Goal: Task Accomplishment & Management: Complete application form

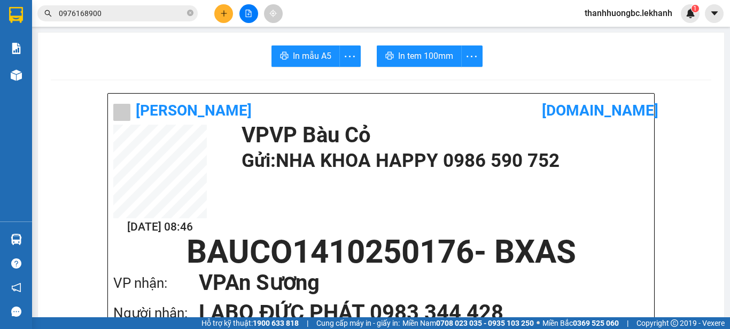
click at [216, 13] on button at bounding box center [223, 13] width 19 height 19
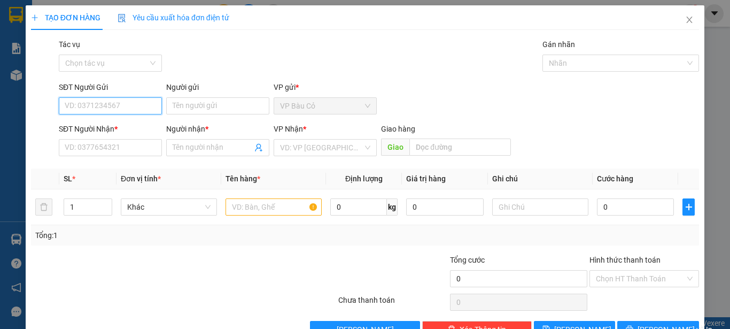
click at [118, 103] on input "SĐT Người Gửi" at bounding box center [110, 105] width 103 height 17
type input "0908808656"
click at [93, 123] on div "0908808656 - TÂN" at bounding box center [109, 127] width 89 height 12
type input "TÂN"
type input "0915681881"
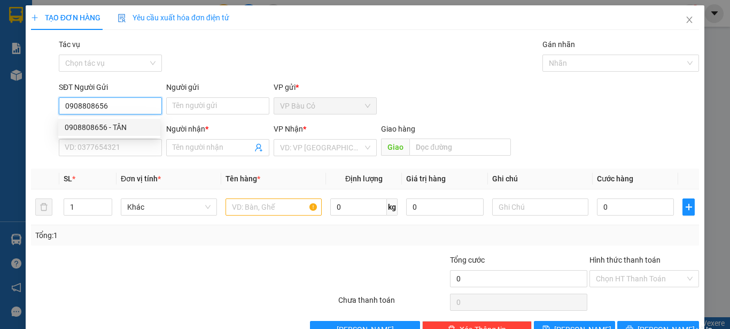
type input "VÂN"
type input "30.000"
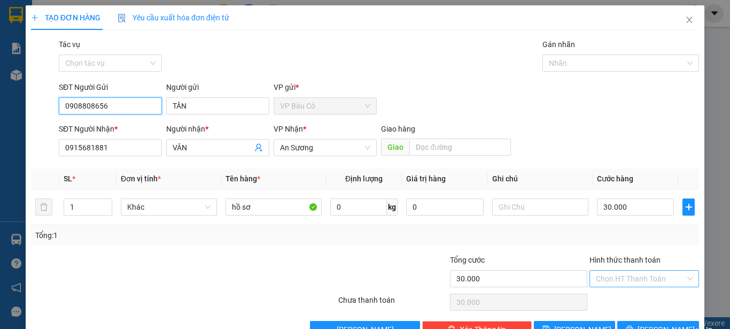
type input "0908808656"
click at [636, 271] on input "Hình thức thanh toán" at bounding box center [640, 279] width 89 height 16
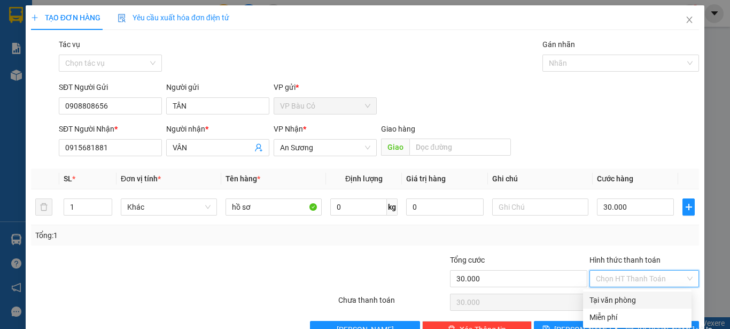
click at [611, 302] on div "Tại văn phòng" at bounding box center [638, 300] width 96 height 12
type input "0"
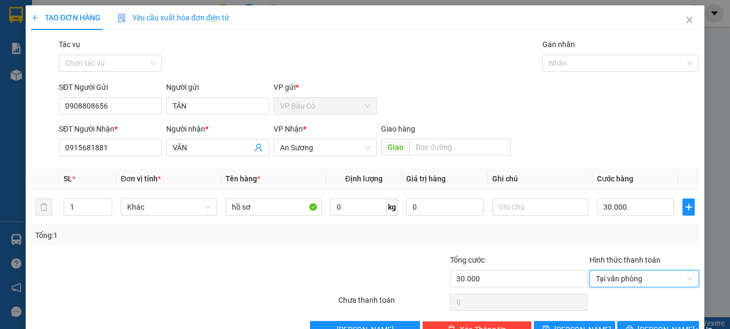
scroll to position [30, 0]
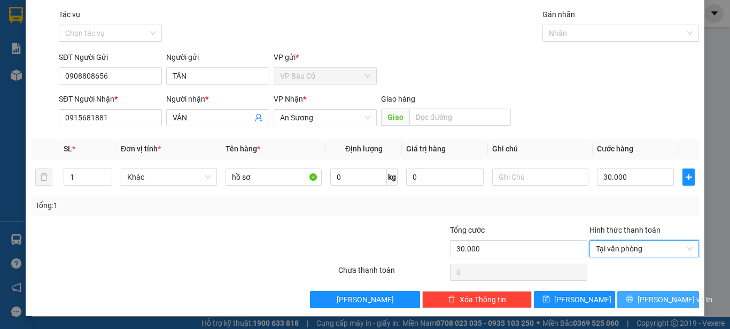
click at [659, 298] on span "[PERSON_NAME] và In" at bounding box center [675, 300] width 75 height 12
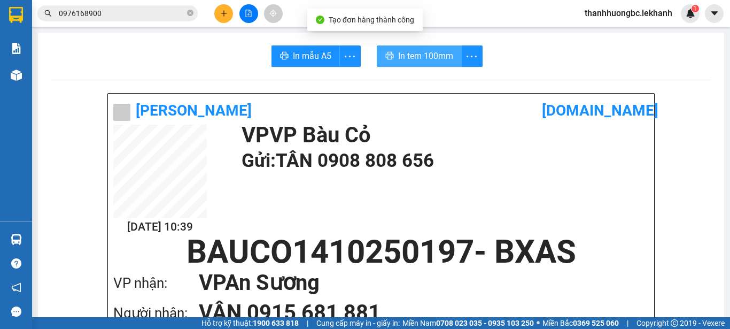
click at [429, 49] on span "In tem 100mm" at bounding box center [425, 55] width 55 height 13
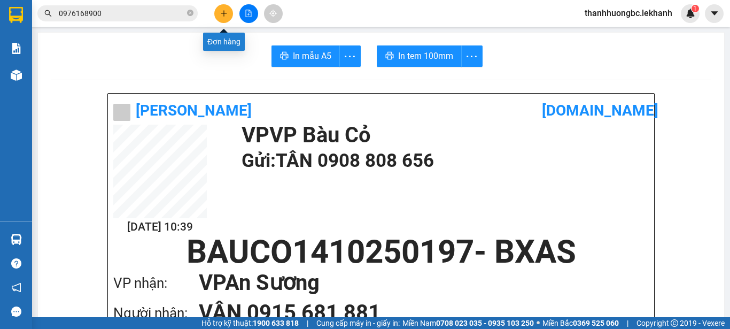
click at [226, 13] on icon "plus" at bounding box center [224, 13] width 6 height 1
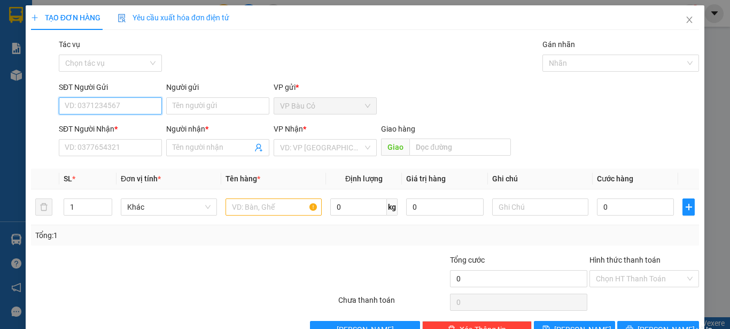
click at [122, 99] on input "SĐT Người Gửi" at bounding box center [110, 105] width 103 height 17
click at [122, 105] on input "SĐT Người Gửi" at bounding box center [110, 105] width 103 height 17
type input "0919378275"
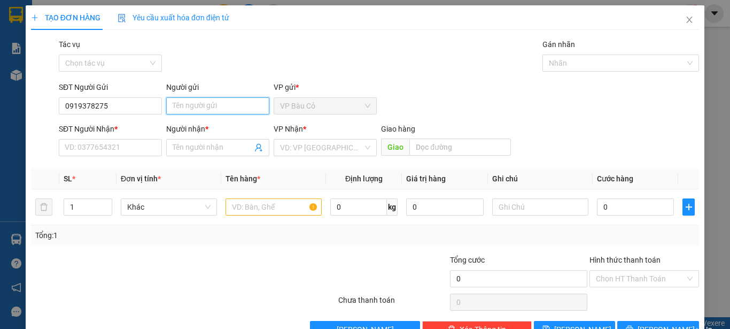
click at [210, 103] on input "Người gửi" at bounding box center [217, 105] width 103 height 17
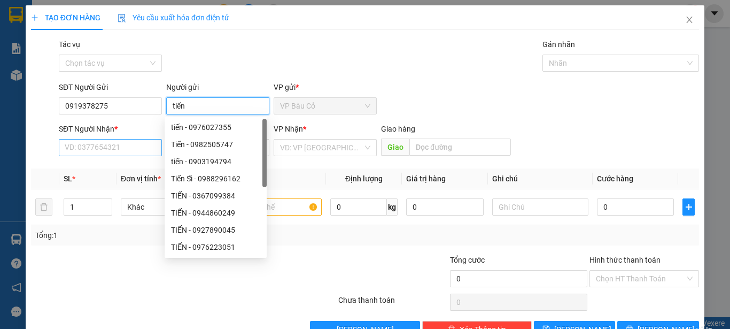
type input "tiến"
click at [94, 150] on input "SĐT Người Nhận *" at bounding box center [110, 147] width 103 height 17
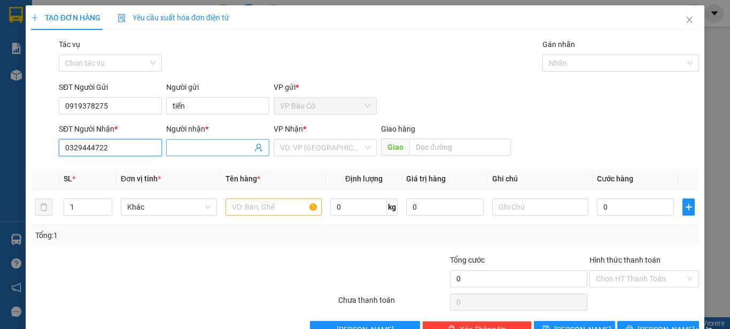
type input "0329444722"
click at [202, 153] on input "Người nhận *" at bounding box center [213, 148] width 80 height 12
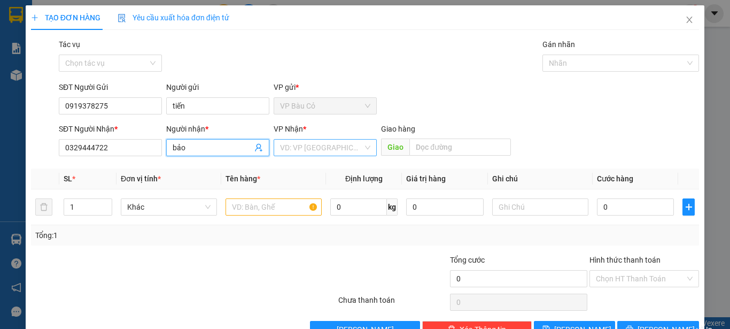
type input "bảo"
click at [286, 146] on input "search" at bounding box center [321, 148] width 83 height 16
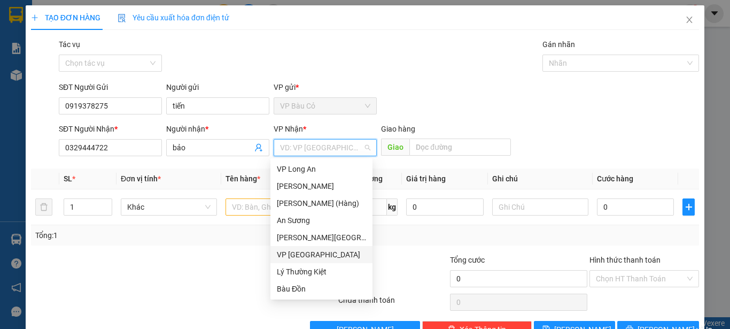
click at [311, 247] on div "VP [GEOGRAPHIC_DATA]" at bounding box center [322, 254] width 102 height 17
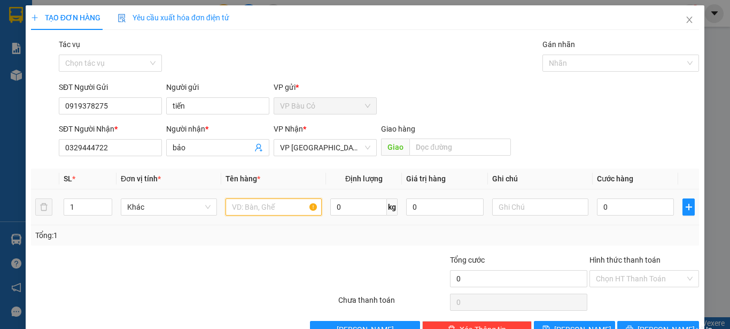
click at [266, 201] on input "text" at bounding box center [274, 206] width 96 height 17
type input "thùng đồ ăn"
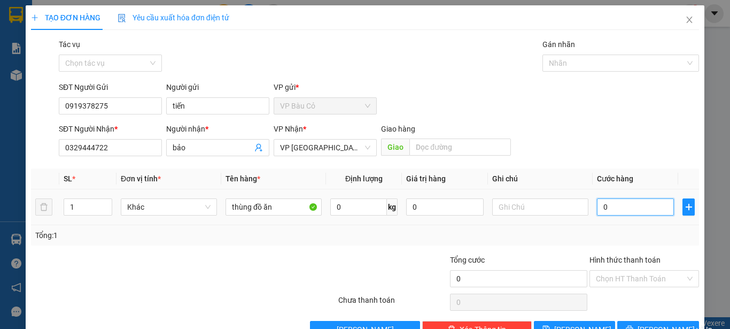
click at [605, 211] on input "0" at bounding box center [635, 206] width 77 height 17
type input "3"
type input "30"
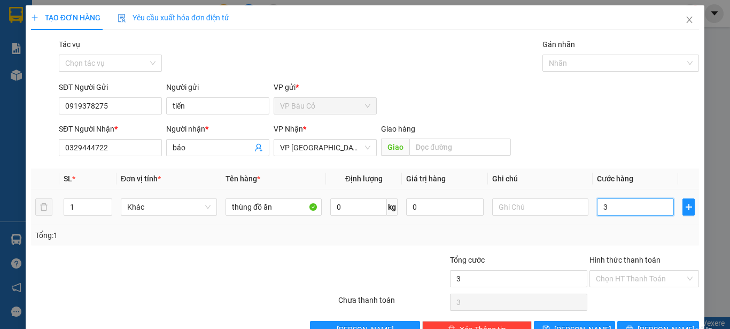
type input "30"
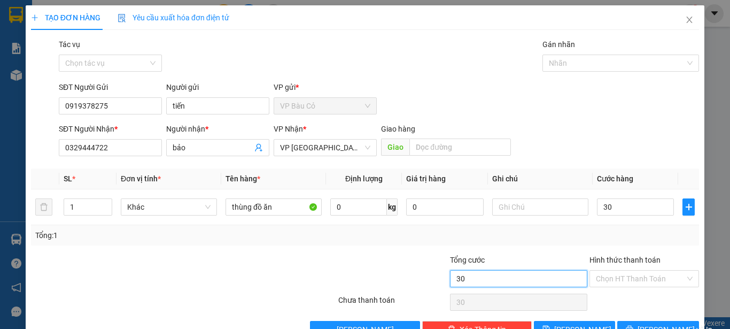
type input "30.000"
click at [559, 279] on input "30.000" at bounding box center [518, 278] width 137 height 17
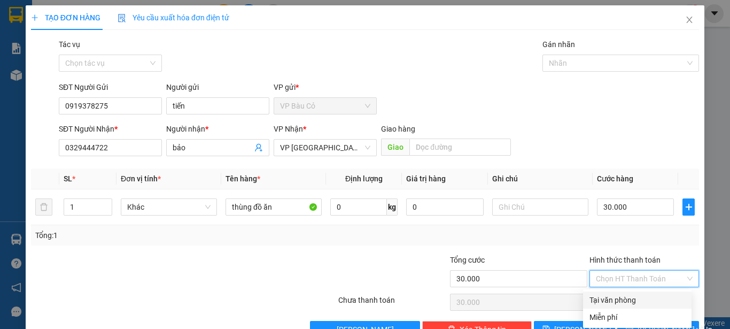
click at [610, 276] on input "Hình thức thanh toán" at bounding box center [640, 279] width 89 height 16
click at [630, 301] on div "Tại văn phòng" at bounding box center [638, 300] width 96 height 12
type input "0"
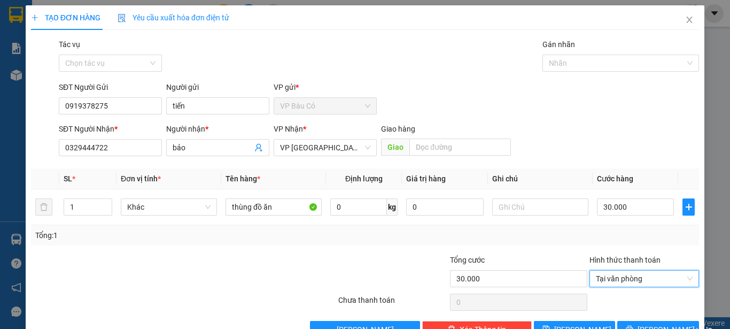
scroll to position [30, 0]
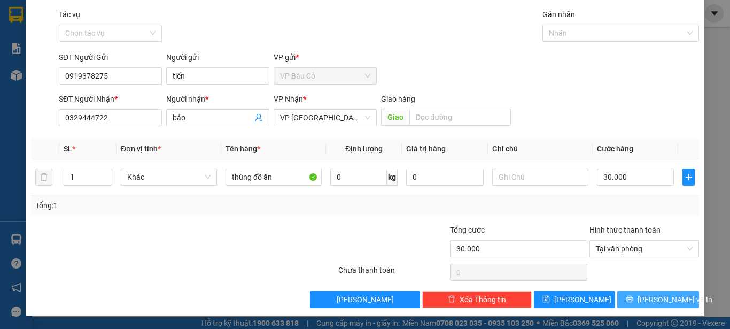
click at [662, 304] on span "[PERSON_NAME] và In" at bounding box center [675, 300] width 75 height 12
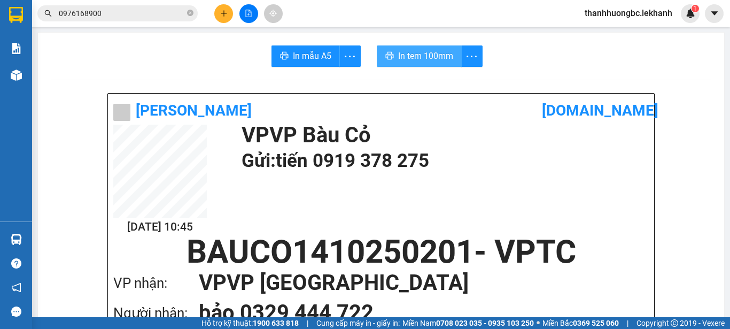
click at [425, 61] on span "In tem 100mm" at bounding box center [425, 55] width 55 height 13
click at [144, 6] on span "0976168900" at bounding box center [117, 13] width 160 height 16
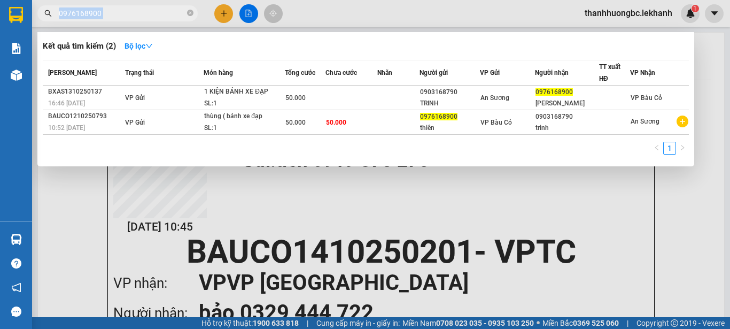
click at [144, 6] on span "0976168900" at bounding box center [117, 13] width 160 height 16
click at [49, 199] on div at bounding box center [365, 164] width 730 height 329
click at [191, 16] on icon "close-circle" at bounding box center [190, 13] width 6 height 6
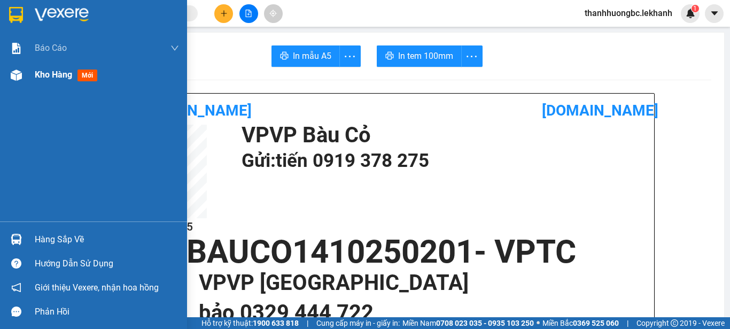
click at [49, 81] on div "Kho hàng mới" at bounding box center [107, 74] width 144 height 27
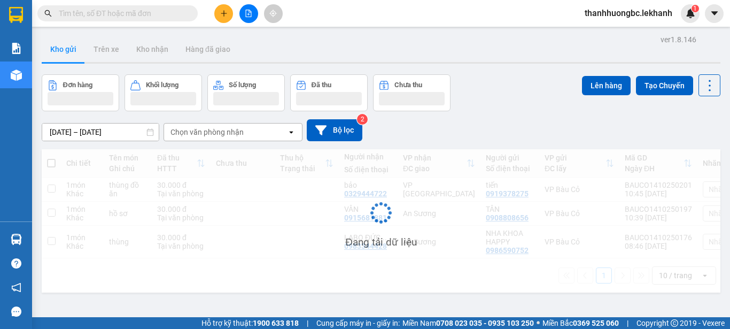
scroll to position [49, 0]
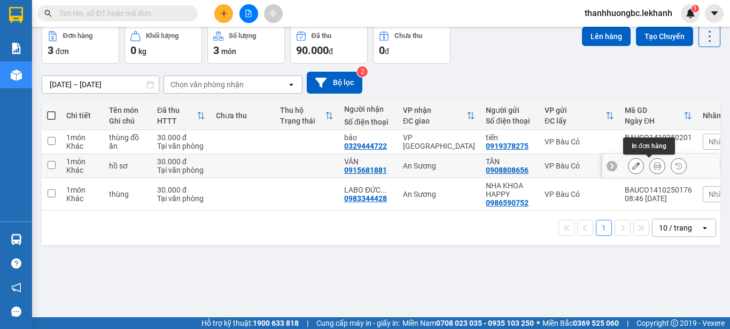
click at [650, 161] on button at bounding box center [657, 166] width 15 height 19
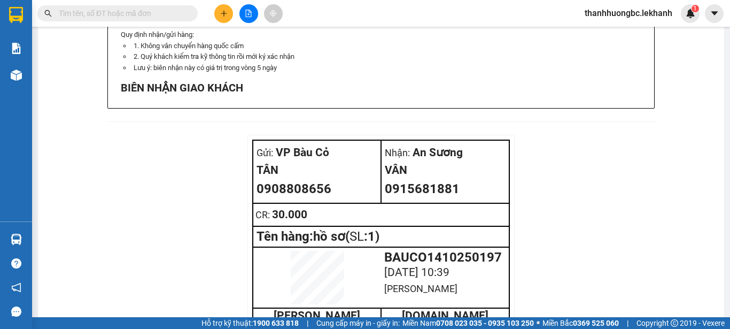
scroll to position [851, 0]
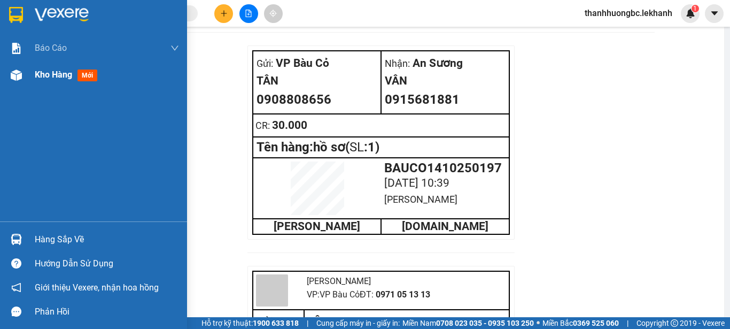
click at [18, 76] on img at bounding box center [16, 75] width 11 height 11
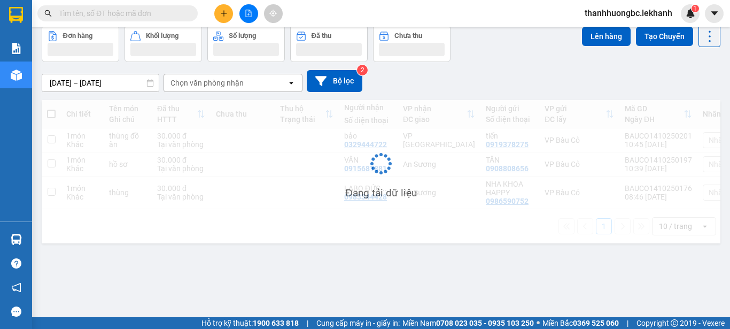
scroll to position [49, 0]
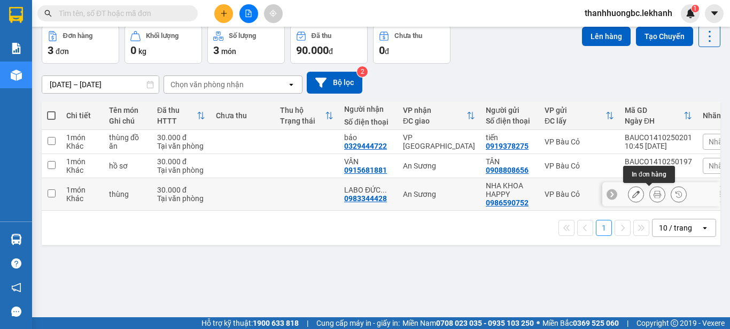
click at [650, 189] on button at bounding box center [657, 194] width 15 height 19
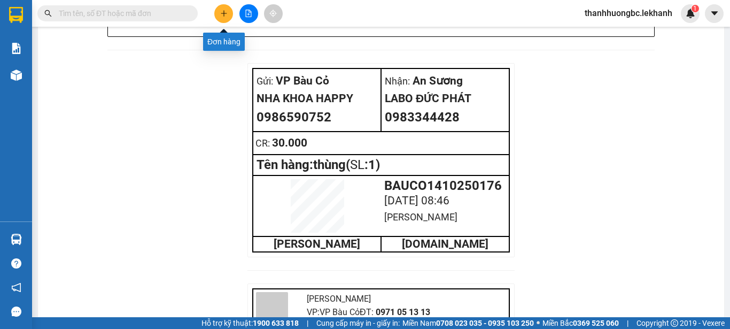
scroll to position [762, 0]
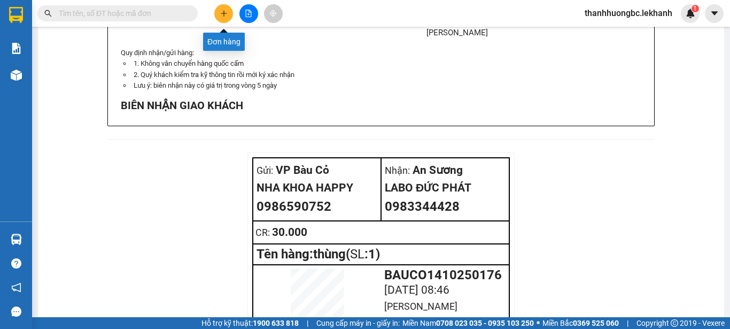
click at [224, 13] on icon "plus" at bounding box center [224, 13] width 6 height 1
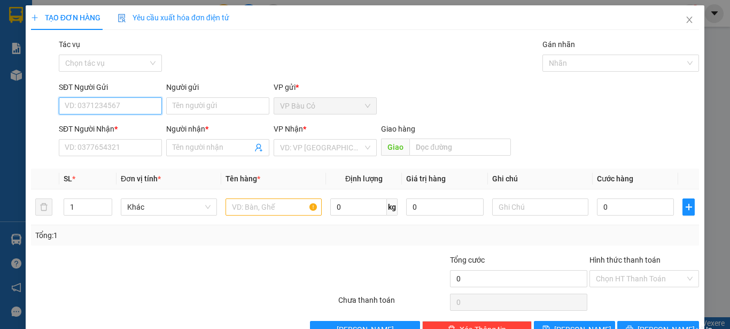
click at [117, 103] on input "SĐT Người Gửi" at bounding box center [110, 105] width 103 height 17
click at [191, 103] on input "Người gửi" at bounding box center [217, 105] width 103 height 17
click at [81, 110] on input "09766971215" at bounding box center [110, 105] width 103 height 17
click at [149, 98] on input "0976971215" at bounding box center [110, 105] width 103 height 17
click at [188, 105] on input "Người gửi" at bounding box center [217, 105] width 103 height 17
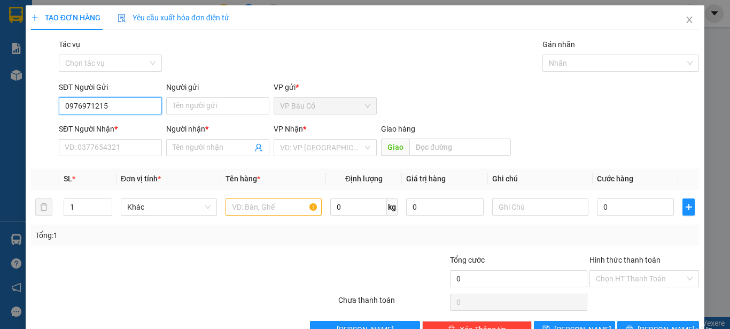
click at [113, 106] on input "0976971215" at bounding box center [110, 105] width 103 height 17
type input "0976971215"
click at [182, 89] on div "Người gửi" at bounding box center [217, 87] width 103 height 12
click at [182, 97] on input "Người gửi" at bounding box center [217, 105] width 103 height 17
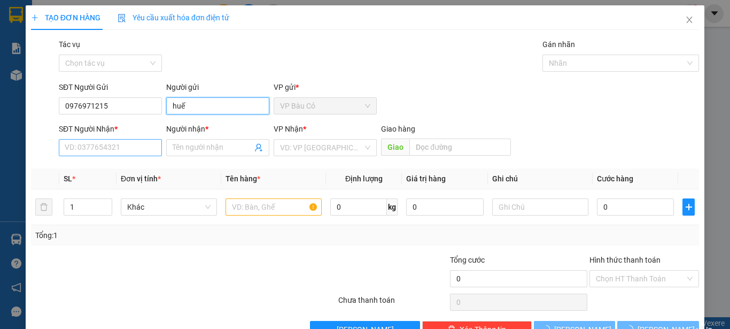
type input "huế"
click at [117, 145] on input "SĐT Người Nhận *" at bounding box center [110, 147] width 103 height 17
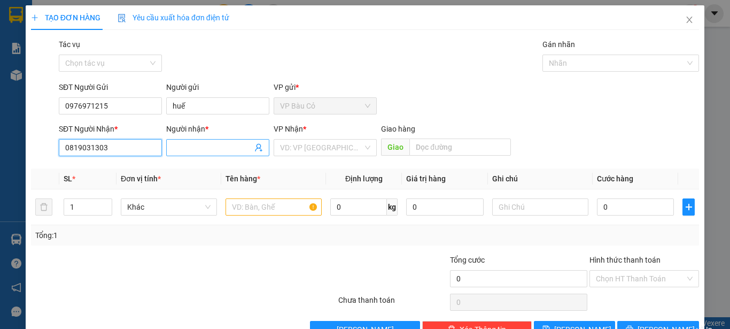
type input "0819031303"
click at [190, 150] on input "Người nhận *" at bounding box center [213, 148] width 80 height 12
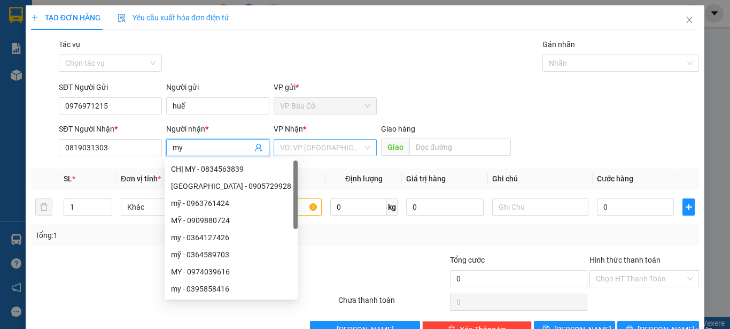
type input "my"
click at [307, 151] on input "search" at bounding box center [321, 148] width 83 height 16
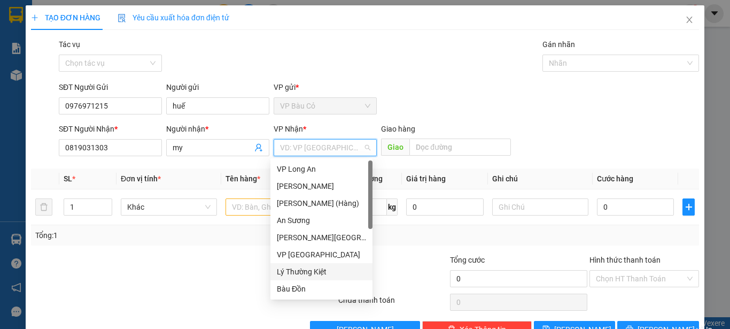
click at [312, 272] on div "Lý Thường Kiệt" at bounding box center [321, 272] width 89 height 12
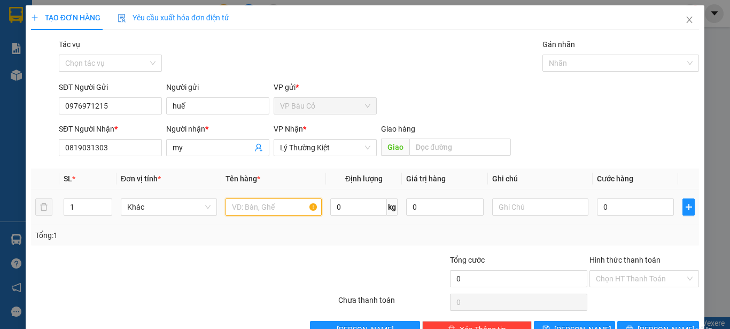
click at [251, 205] on input "text" at bounding box center [274, 206] width 96 height 17
type input "thùng đồ nă"
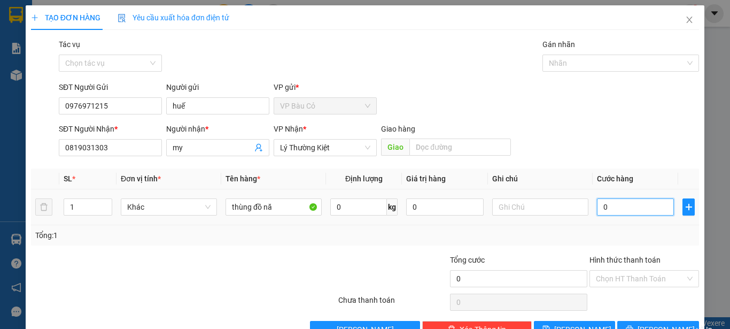
click at [649, 206] on input "0" at bounding box center [635, 206] width 77 height 17
type input "3"
type input "30"
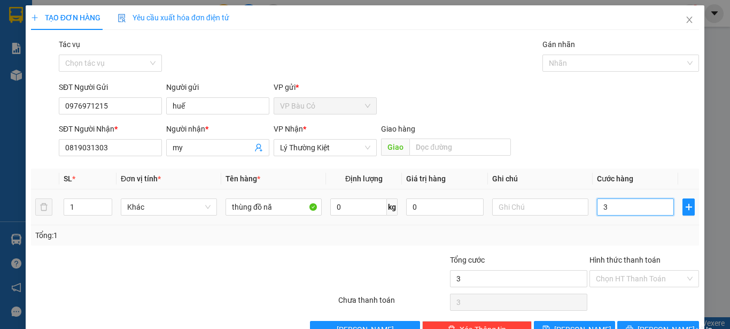
type input "30"
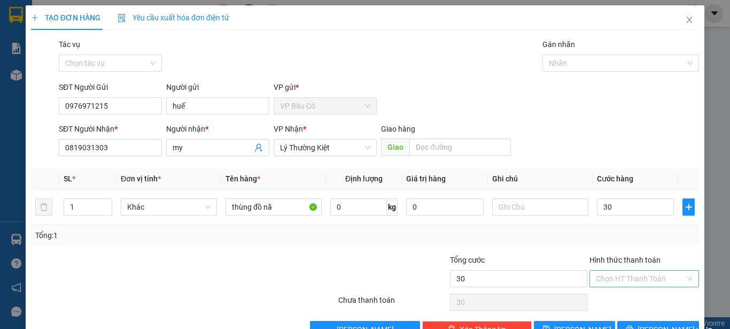
type input "30.000"
click at [614, 273] on input "Hình thức thanh toán" at bounding box center [640, 279] width 89 height 16
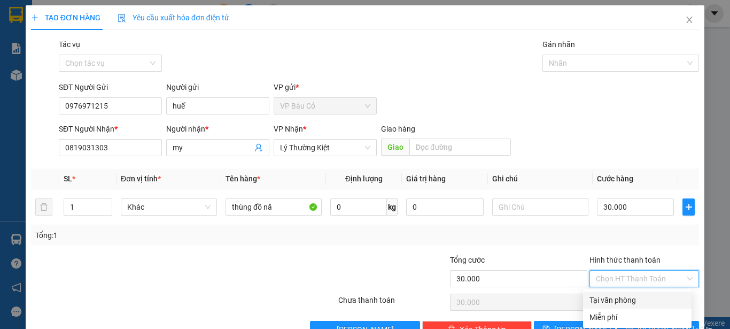
click at [608, 300] on div "Tại văn phòng" at bounding box center [638, 300] width 96 height 12
type input "0"
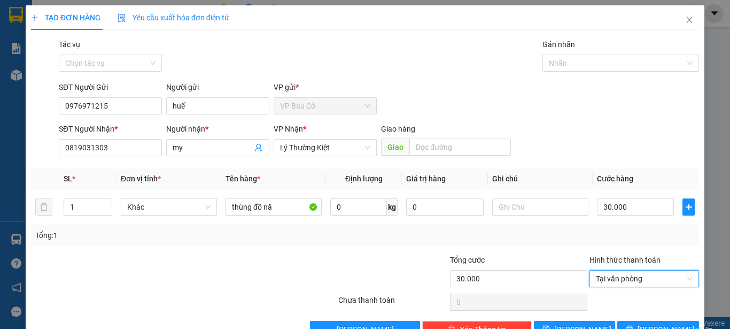
scroll to position [30, 0]
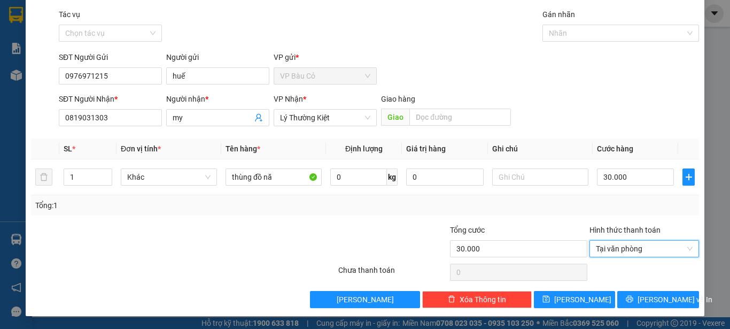
click at [635, 310] on div "TẠO ĐƠN HÀNG Yêu cầu xuất hóa đơn điện tử Transit Pickup Surcharge Ids Transit …" at bounding box center [365, 145] width 679 height 341
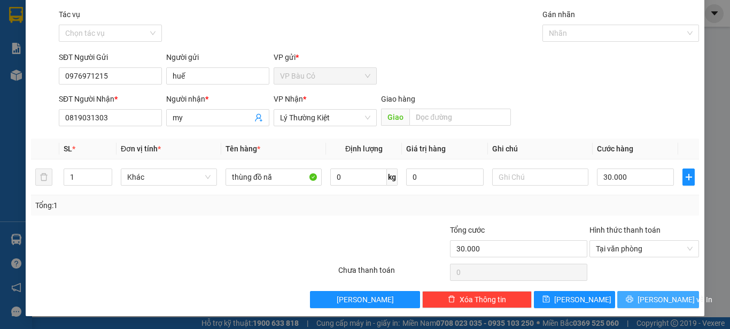
click at [634, 302] on icon "printer" at bounding box center [629, 298] width 7 height 7
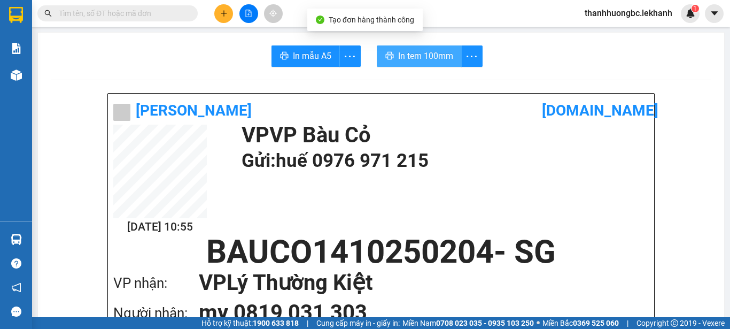
click at [442, 60] on span "In tem 100mm" at bounding box center [425, 55] width 55 height 13
